Goal: Task Accomplishment & Management: Use online tool/utility

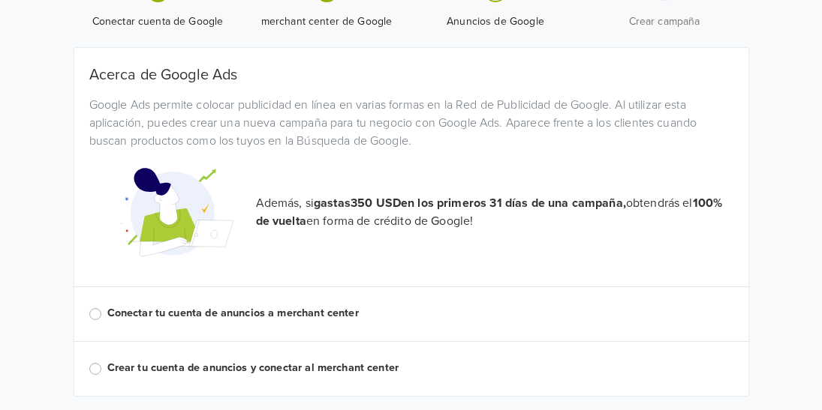
scroll to position [113, 0]
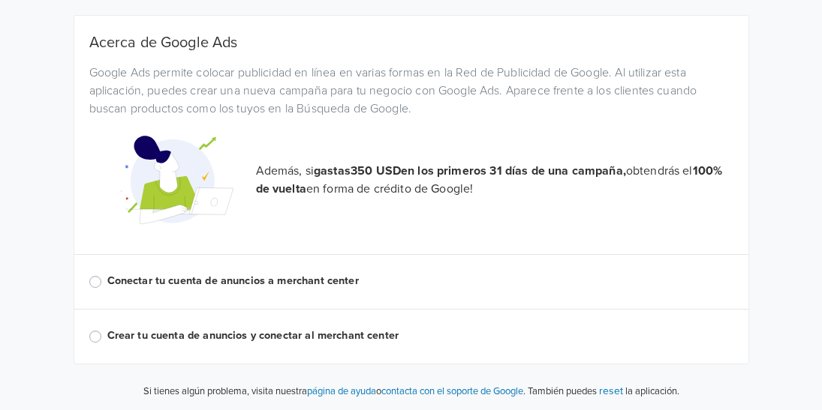
click at [107, 279] on label "Conectar tu cuenta de anuncios a merchant center" at bounding box center [420, 281] width 626 height 17
click at [0, 0] on input "Conectar tu cuenta de anuncios a merchant center" at bounding box center [0, 0] width 0 height 0
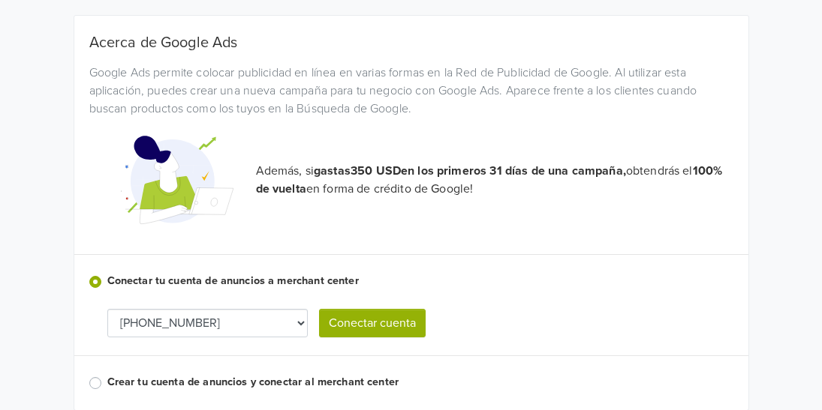
click at [350, 323] on button "Conectar cuenta" at bounding box center [372, 323] width 107 height 29
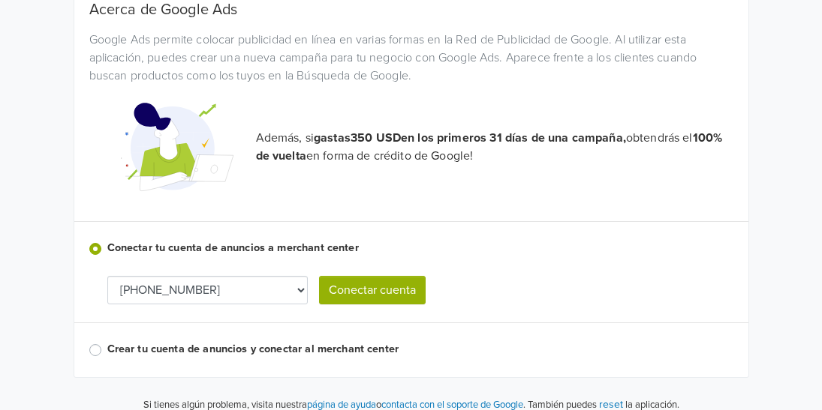
scroll to position [245, 0]
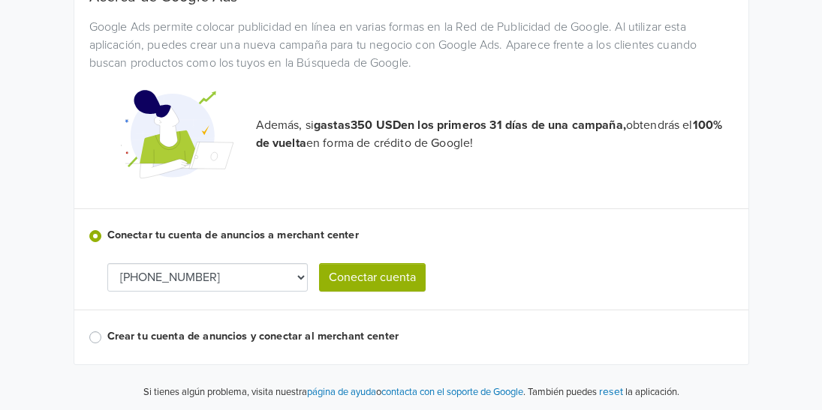
click at [401, 268] on button "Conectar cuenta" at bounding box center [372, 277] width 107 height 29
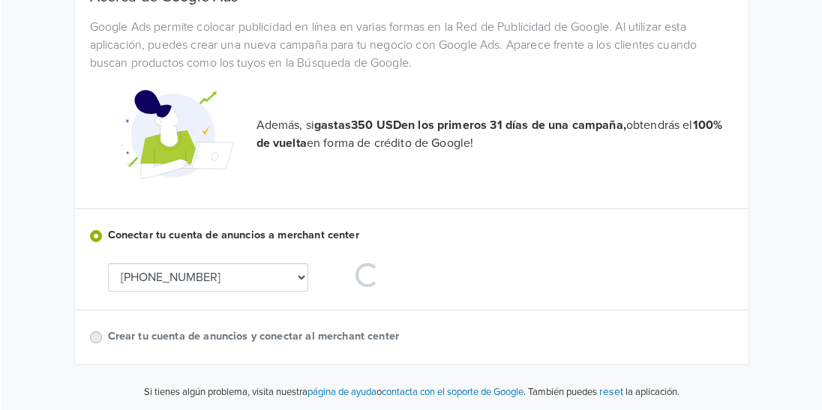
scroll to position [0, 0]
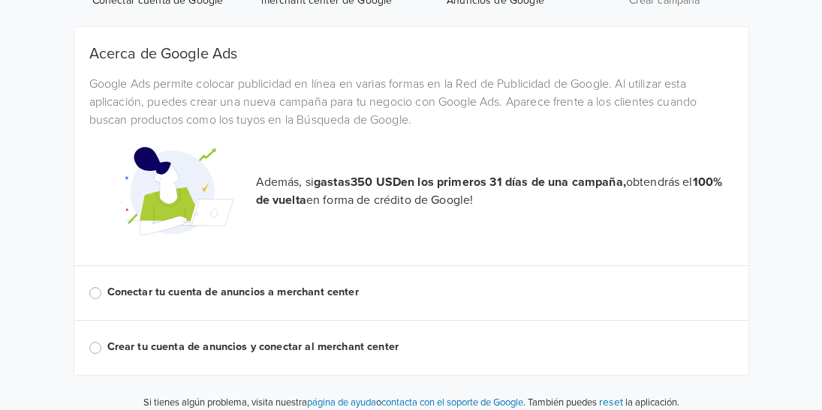
scroll to position [180, 0]
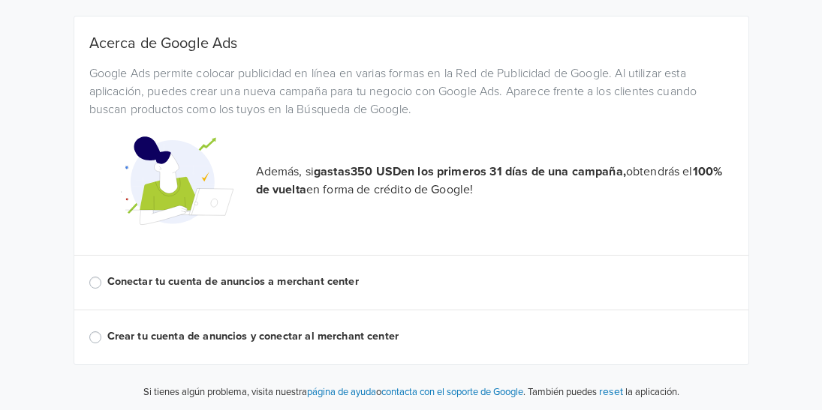
click at [107, 280] on label "Conectar tu cuenta de anuncios a merchant center" at bounding box center [420, 282] width 626 height 17
click at [0, 0] on input "Conectar tu cuenta de anuncios a merchant center" at bounding box center [0, 0] width 0 height 0
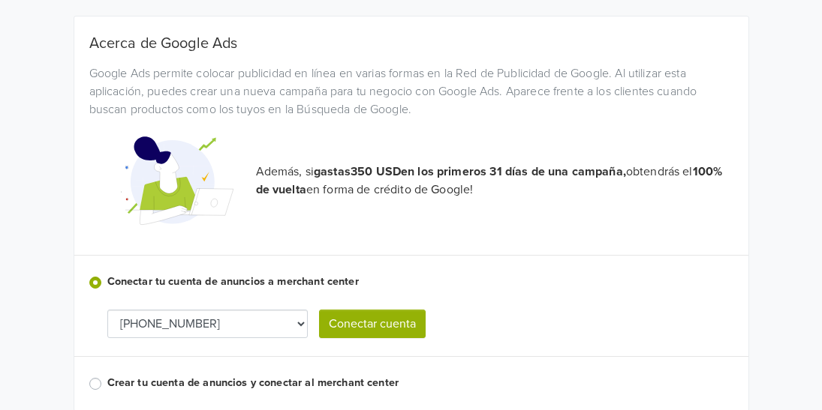
click at [299, 325] on select "[PHONE_NUMBER]" at bounding box center [207, 324] width 201 height 29
click at [107, 381] on label "Crear tu cuenta de anuncios y conectar al merchant center" at bounding box center [420, 383] width 626 height 17
click at [0, 0] on input "Crear tu cuenta de anuncios y conectar al merchant center" at bounding box center [0, 0] width 0 height 0
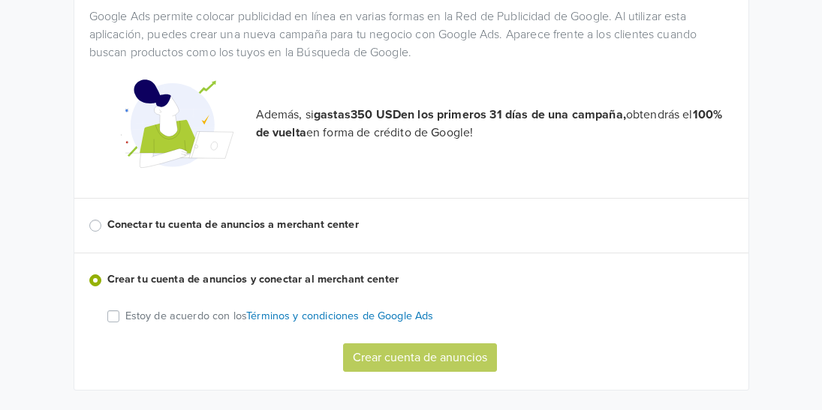
scroll to position [263, 0]
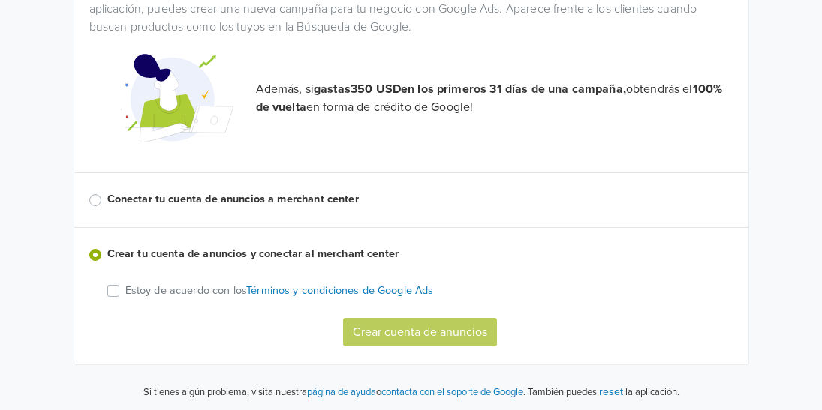
click at [125, 288] on label "Estoy de acuerdo con los Términos y condiciones de Google Ads" at bounding box center [279, 290] width 308 height 17
click at [0, 0] on input "Estoy de acuerdo con los Términos y condiciones de Google Ads" at bounding box center [0, 0] width 0 height 0
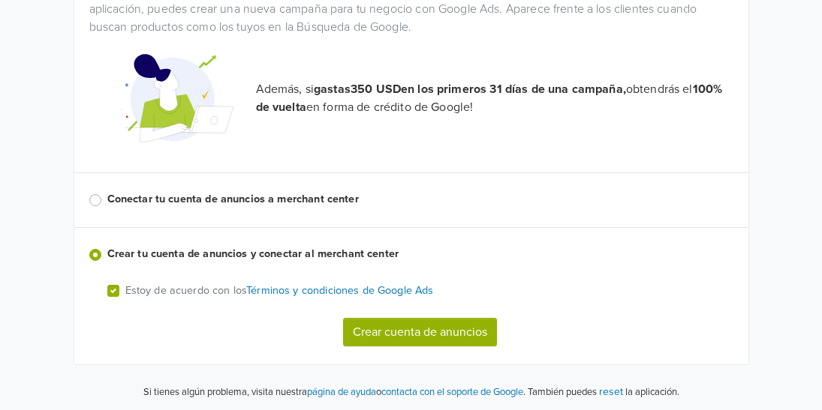
click at [380, 335] on button "Crear cuenta de anuncios" at bounding box center [420, 332] width 154 height 29
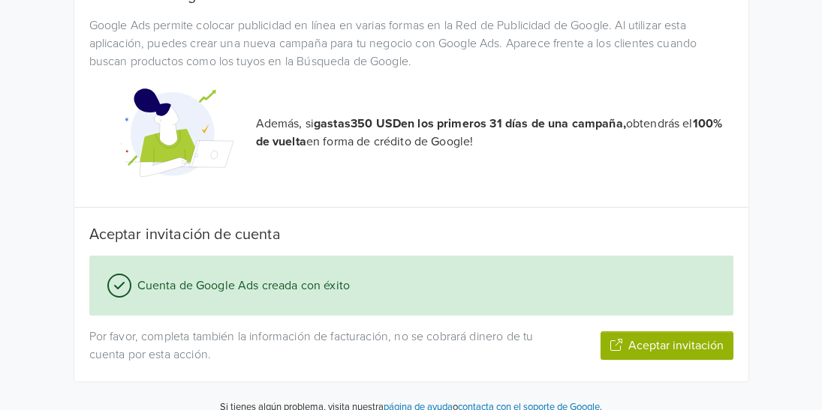
scroll to position [243, 0]
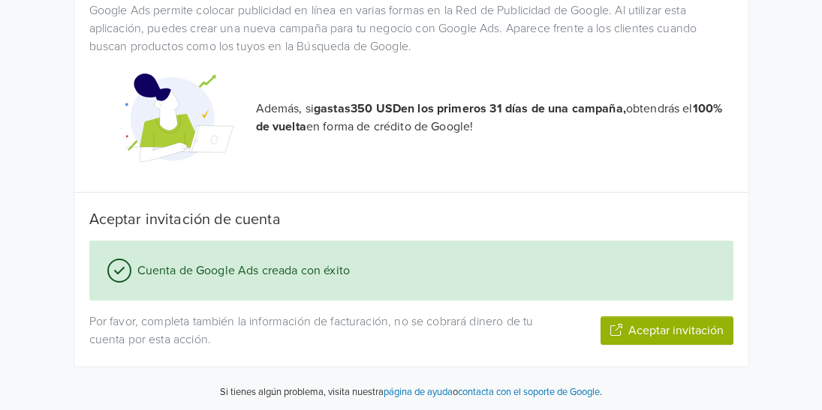
click at [666, 329] on button "Aceptar invitación" at bounding box center [666, 331] width 133 height 29
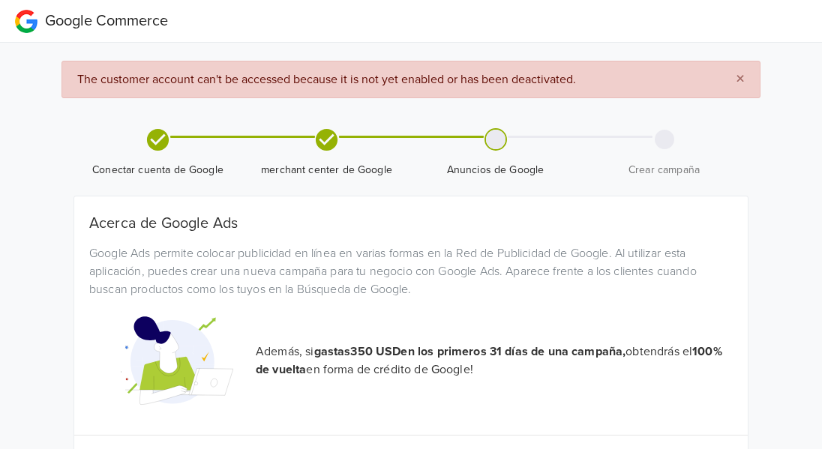
scroll to position [143, 0]
